Goal: Find specific page/section: Find specific page/section

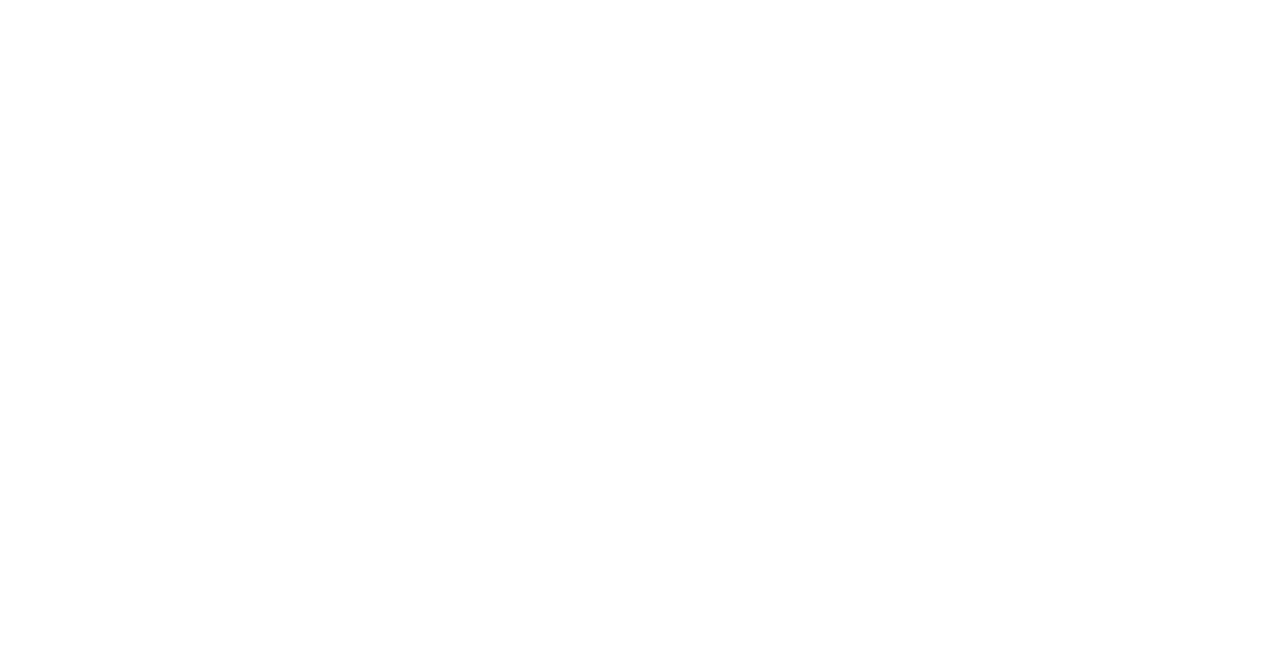
select select "Song"
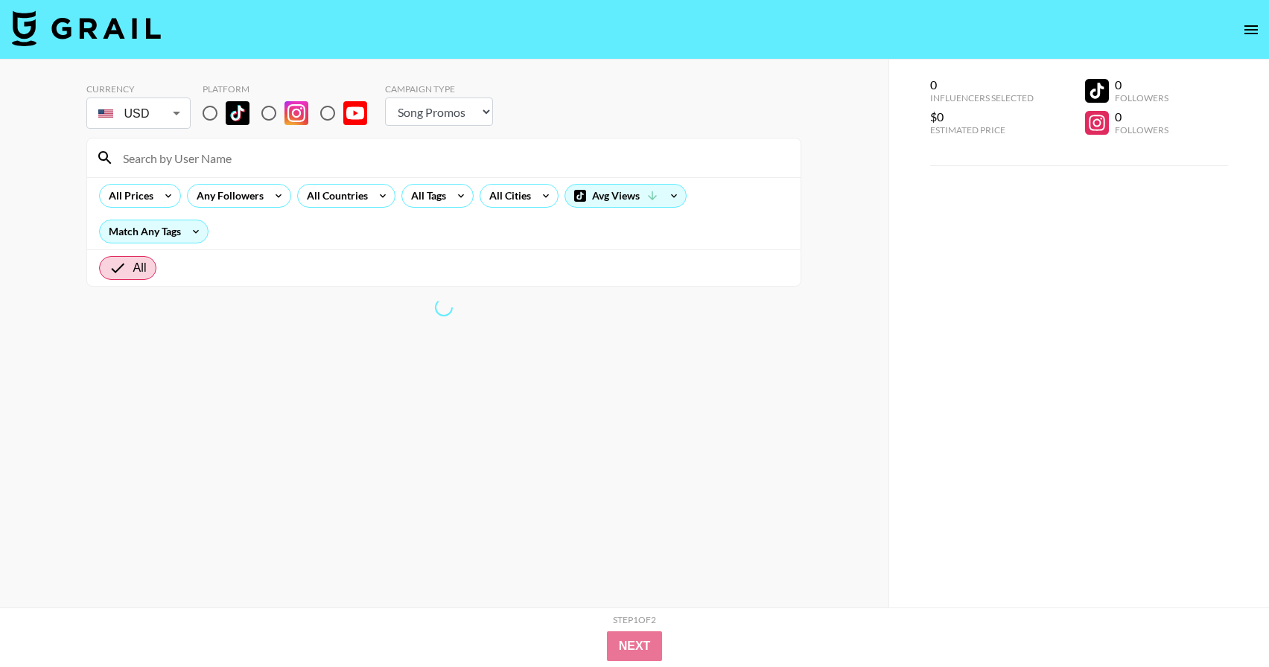
click at [209, 114] on input "radio" at bounding box center [209, 113] width 31 height 31
radio input "true"
click at [229, 157] on input at bounding box center [453, 158] width 678 height 24
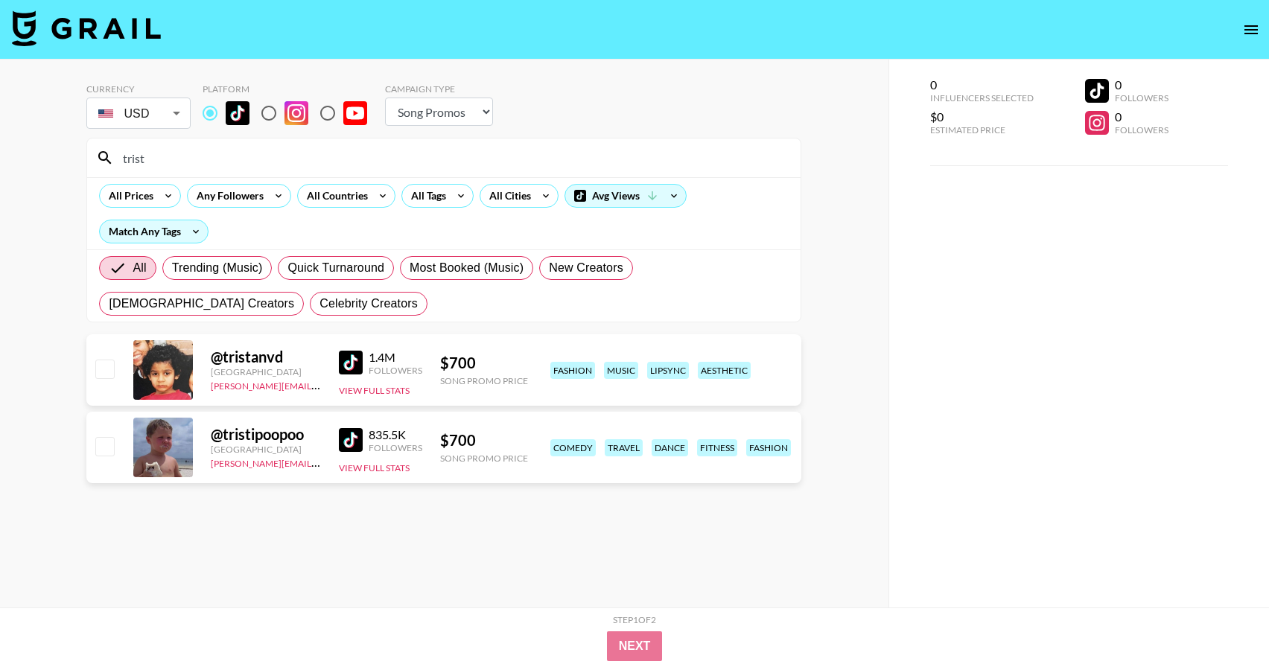
click at [352, 445] on img at bounding box center [351, 440] width 24 height 24
drag, startPoint x: 176, startPoint y: 156, endPoint x: 113, endPoint y: 165, distance: 63.3
click at [113, 165] on div "trist" at bounding box center [443, 158] width 713 height 39
click at [128, 155] on input "trist" at bounding box center [453, 158] width 678 height 24
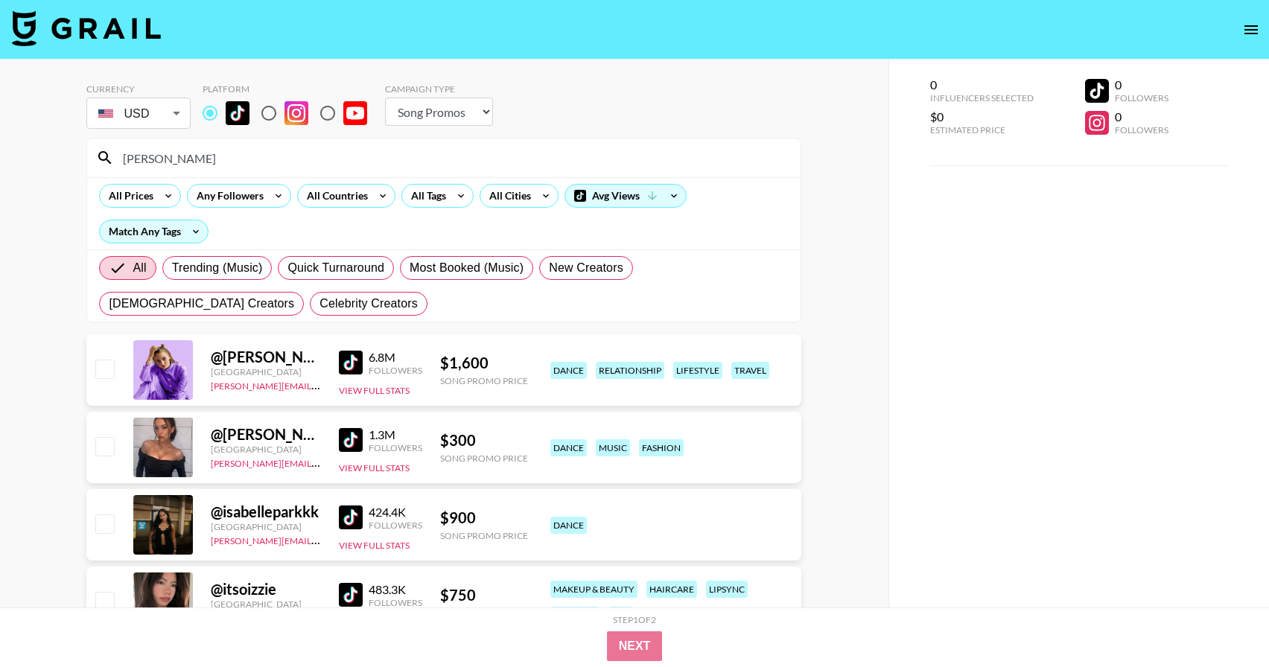
type input "[PERSON_NAME]"
click at [346, 453] on div "1.3M Followers" at bounding box center [380, 440] width 83 height 26
click at [348, 443] on img at bounding box center [351, 440] width 24 height 24
